Goal: Browse casually

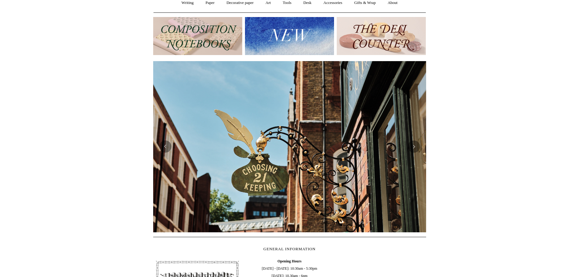
scroll to position [64, 0]
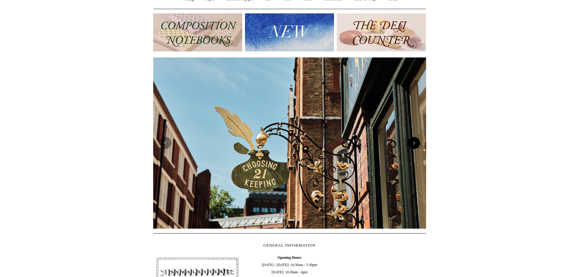
click at [417, 143] on button "Next" at bounding box center [414, 143] width 12 height 12
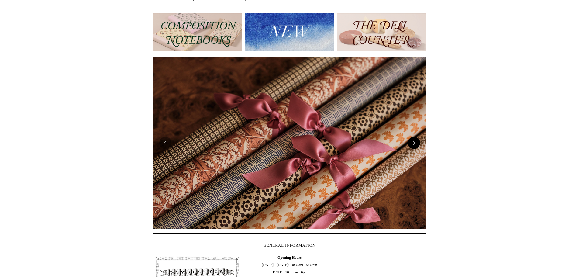
click at [417, 143] on button "Next" at bounding box center [414, 143] width 12 height 12
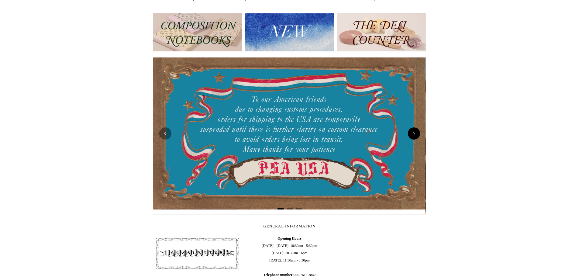
scroll to position [0, 0]
click at [417, 143] on img at bounding box center [289, 133] width 273 height 152
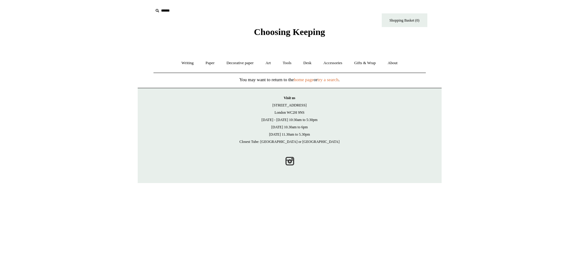
click at [416, 137] on p "Visit us 21 Tower Street London WC2H 9NS Monday - Friday 10:30am to 5:30pm Satu…" at bounding box center [290, 119] width 292 height 51
click at [187, 60] on link "Writing +" at bounding box center [187, 63] width 23 height 16
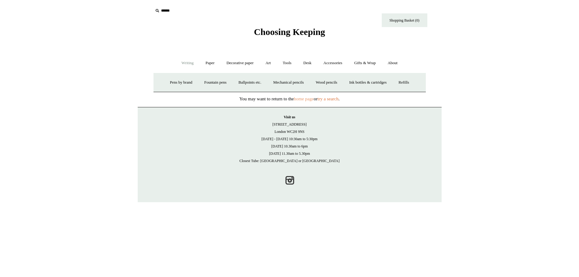
click at [299, 98] on link "home page" at bounding box center [304, 98] width 20 height 5
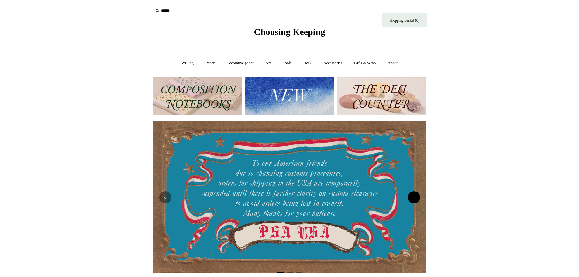
click at [413, 197] on button "Next" at bounding box center [414, 197] width 12 height 12
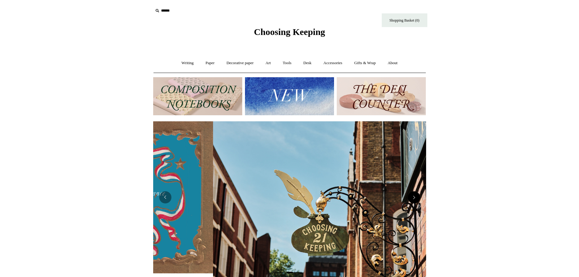
scroll to position [0, 273]
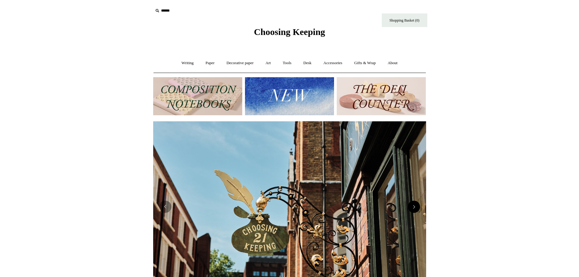
click at [413, 197] on img at bounding box center [289, 206] width 273 height 171
click at [415, 206] on button "Next" at bounding box center [414, 206] width 12 height 12
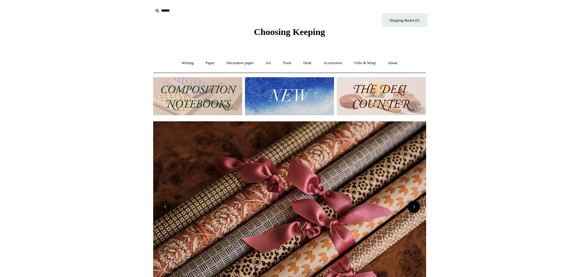
click at [415, 206] on button "Next" at bounding box center [414, 206] width 12 height 12
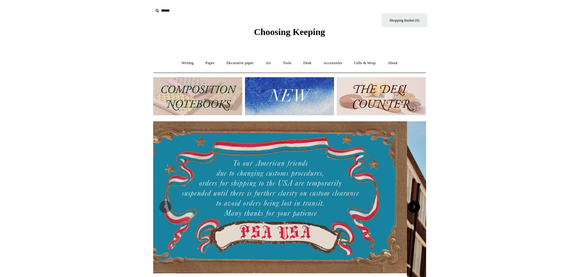
scroll to position [0, 0]
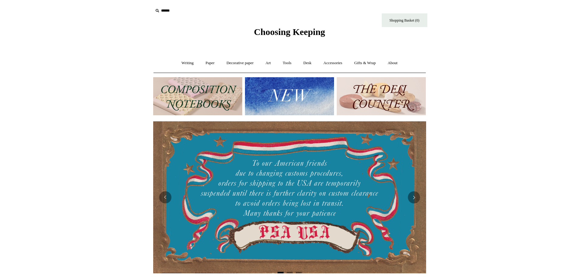
click at [314, 85] on img at bounding box center [289, 96] width 89 height 38
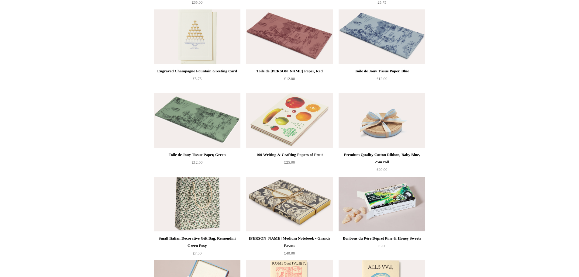
scroll to position [911, 0]
